Goal: Information Seeking & Learning: Find specific fact

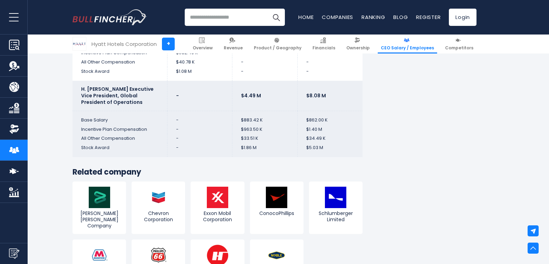
scroll to position [1958, 0]
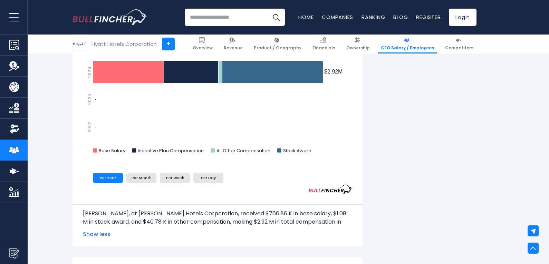
scroll to position [979, 0]
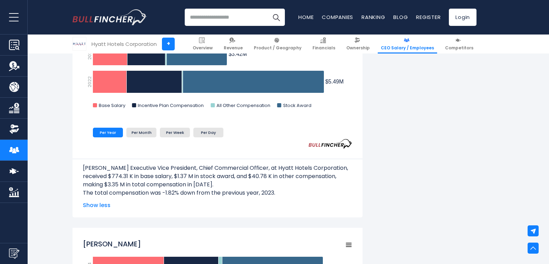
click at [294, 210] on span "Show less" at bounding box center [217, 205] width 269 height 8
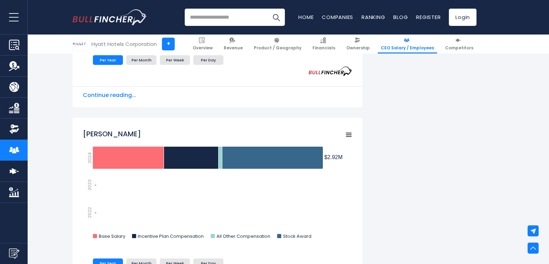
click at [180, 125] on div "[PERSON_NAME] Created with Highcharts 12.1.2 Chart context menu [PERSON_NAME] $…" at bounding box center [218, 225] width 290 height 214
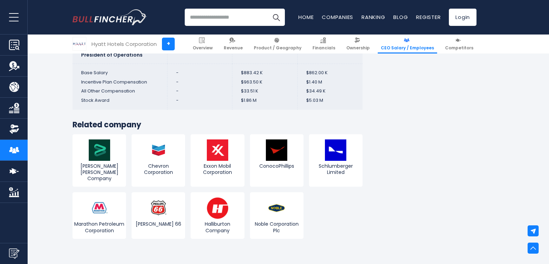
scroll to position [1665, 0]
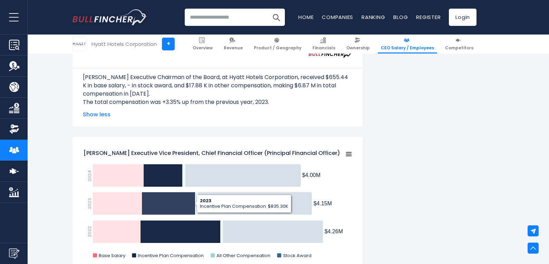
scroll to position [391, 0]
